Goal: Information Seeking & Learning: Learn about a topic

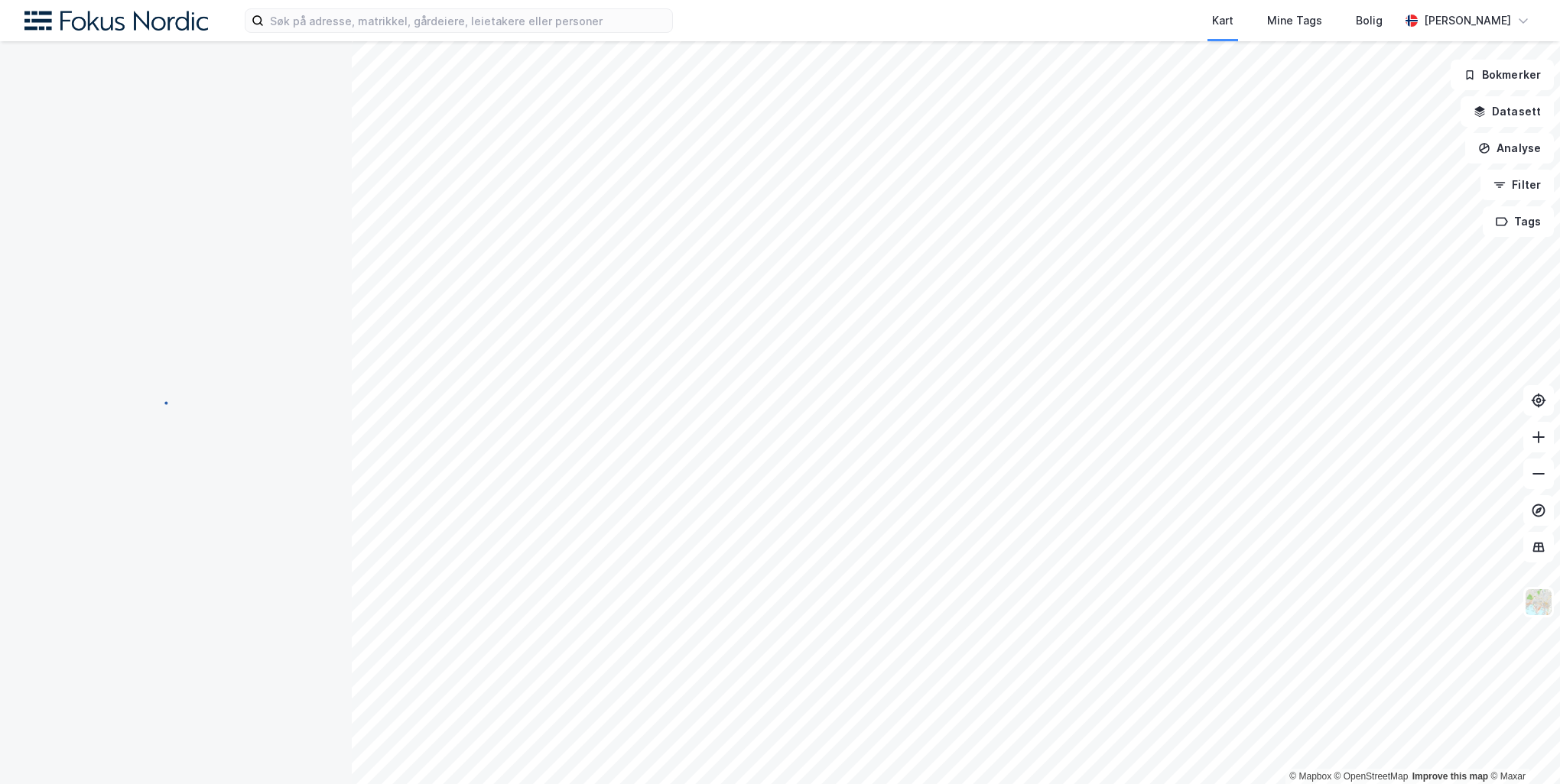
click at [806, 0] on html "Kart Mine Tags Bolig Peder Norseng Bærvahr © Mapbox © OpenStreetMap Improve thi…" at bounding box center [780, 392] width 1560 height 784
